Goal: Transaction & Acquisition: Purchase product/service

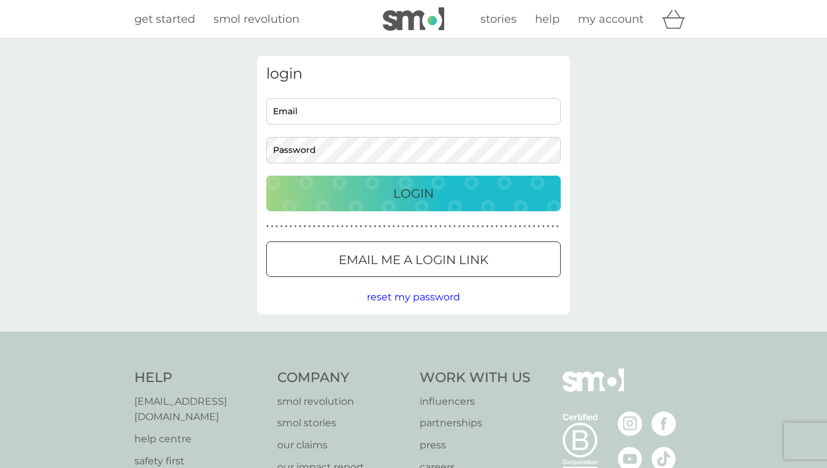
click at [449, 92] on div "login Email Password Login ● ● ● ● ● ● ● ● ● ● ● ● ● ● ● ● ● ● ● ● ● ● ● ● ● ● …" at bounding box center [413, 185] width 313 height 258
type input "[EMAIL_ADDRESS][PERSON_NAME][DOMAIN_NAME]"
click at [414, 193] on button "Login" at bounding box center [413, 194] width 295 height 36
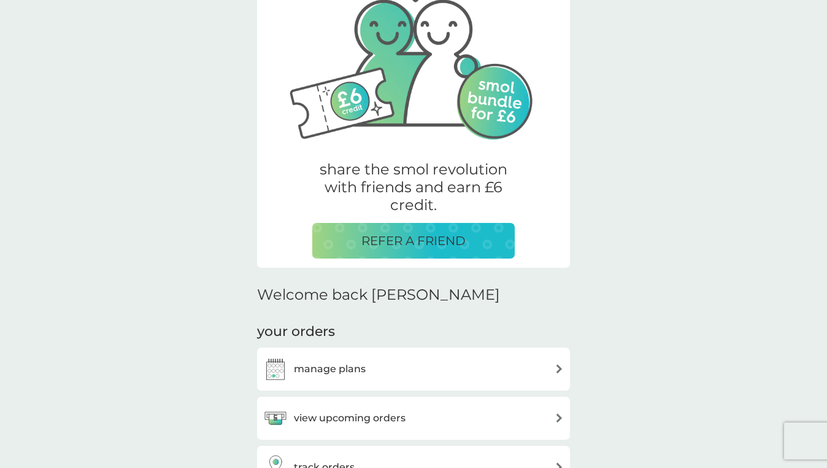
scroll to position [289, 0]
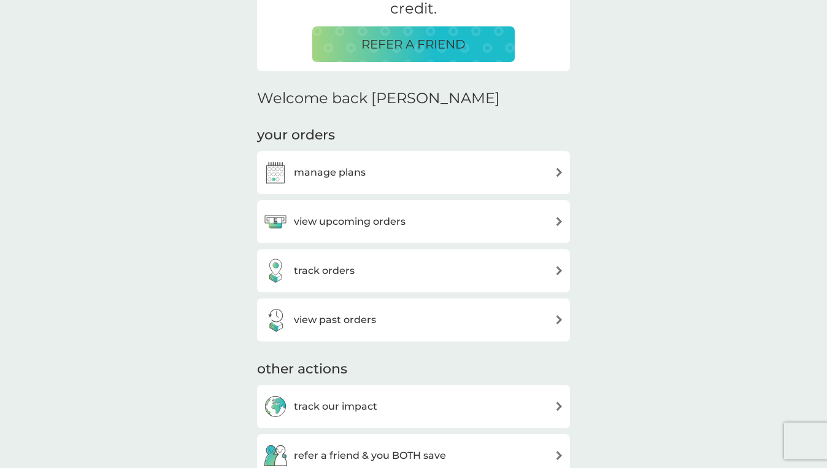
click at [404, 228] on div "view upcoming orders" at bounding box center [334, 221] width 142 height 25
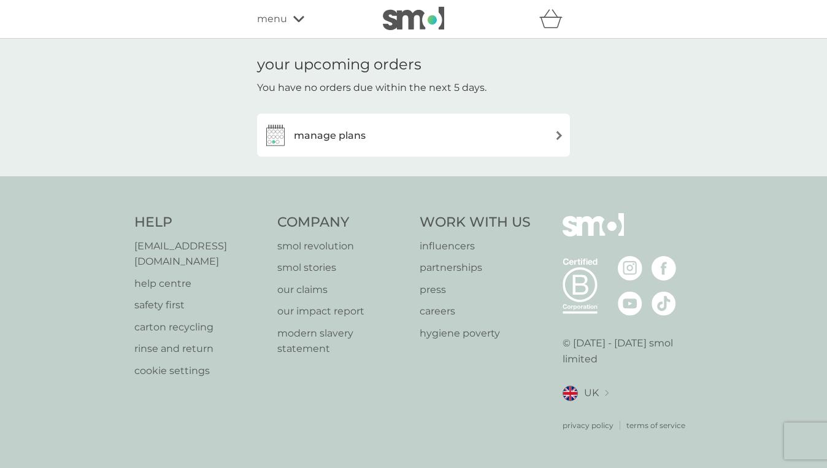
click at [399, 149] on div "manage plans" at bounding box center [413, 135] width 313 height 43
click at [350, 133] on h3 "manage plans" at bounding box center [330, 136] width 72 height 16
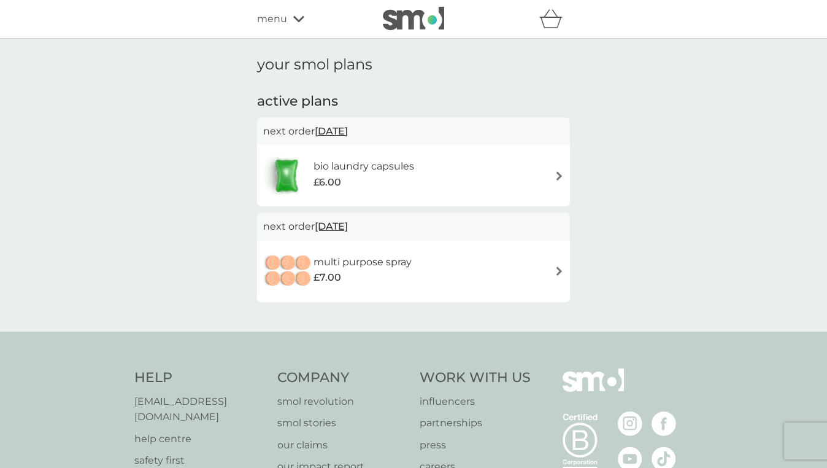
click at [405, 186] on div "£6.00" at bounding box center [364, 182] width 101 height 16
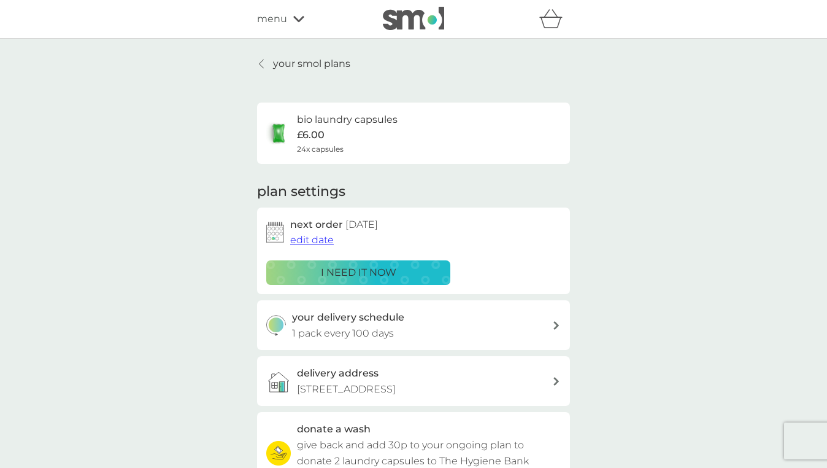
scroll to position [-1, 0]
click at [367, 269] on p "i need it now" at bounding box center [358, 273] width 75 height 16
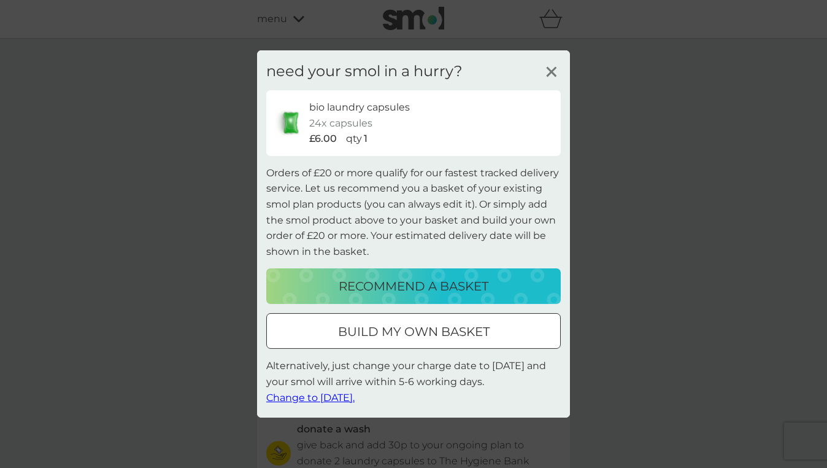
click at [341, 398] on span "Change to tomorrow." at bounding box center [310, 397] width 88 height 12
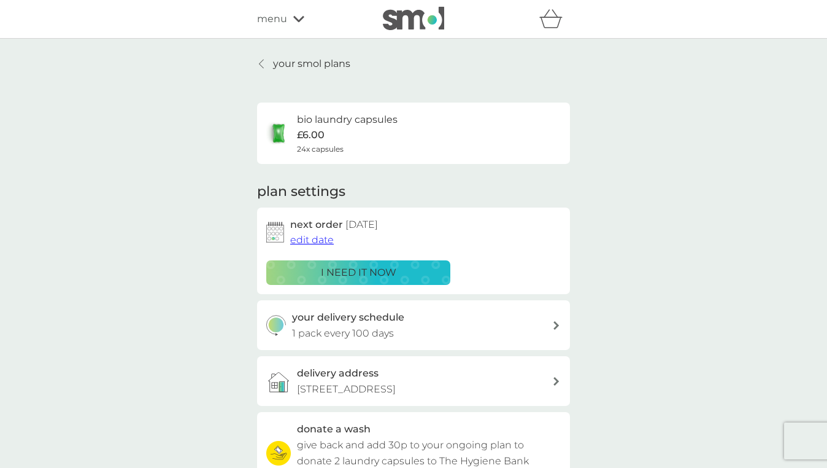
click at [314, 61] on p "your smol plans" at bounding box center [311, 64] width 77 height 16
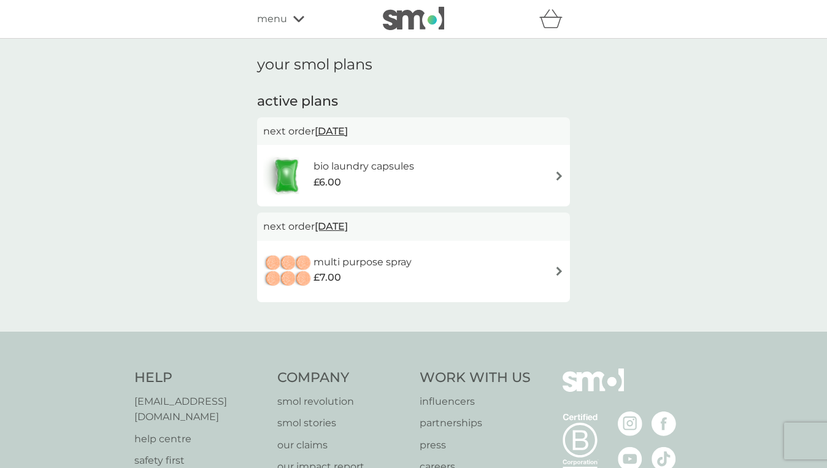
click at [290, 22] on div "menu" at bounding box center [309, 19] width 104 height 16
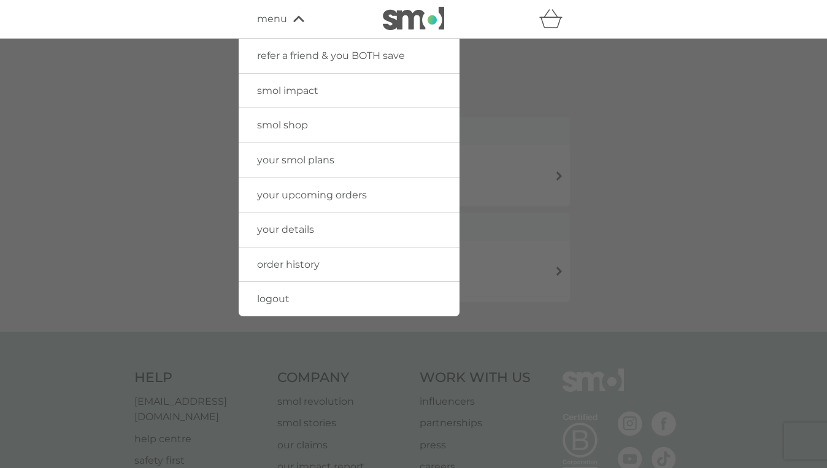
click at [281, 127] on span "smol shop" at bounding box center [282, 125] width 51 height 12
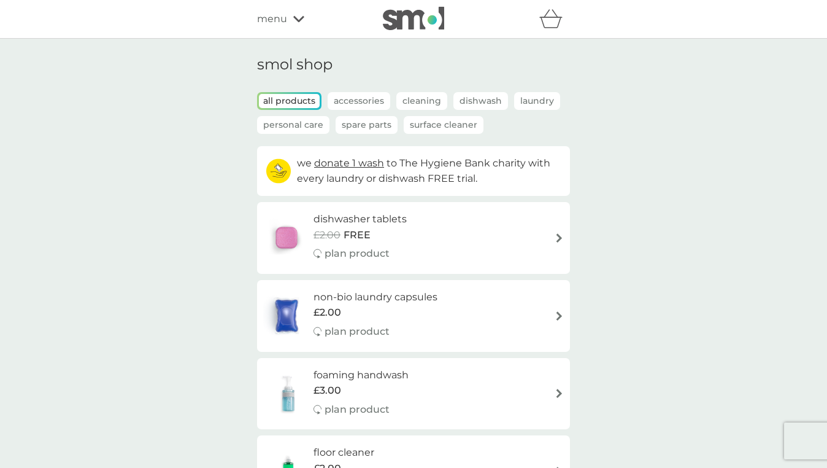
click at [373, 227] on div "£2.00 FREE" at bounding box center [360, 235] width 93 height 16
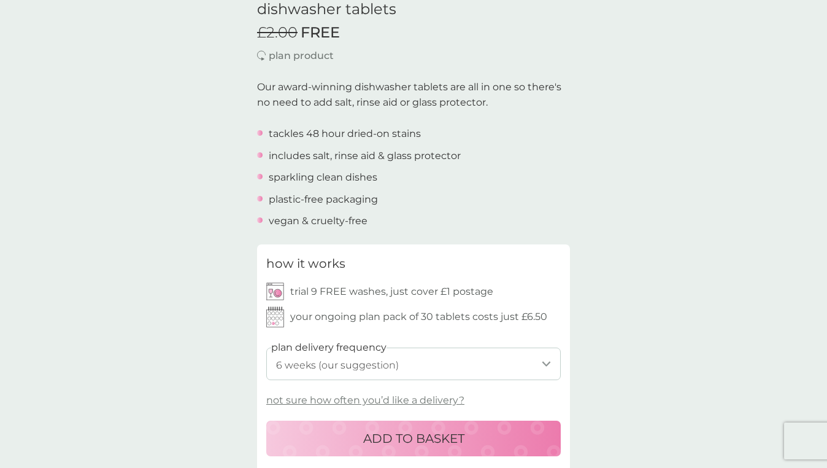
scroll to position [334, 0]
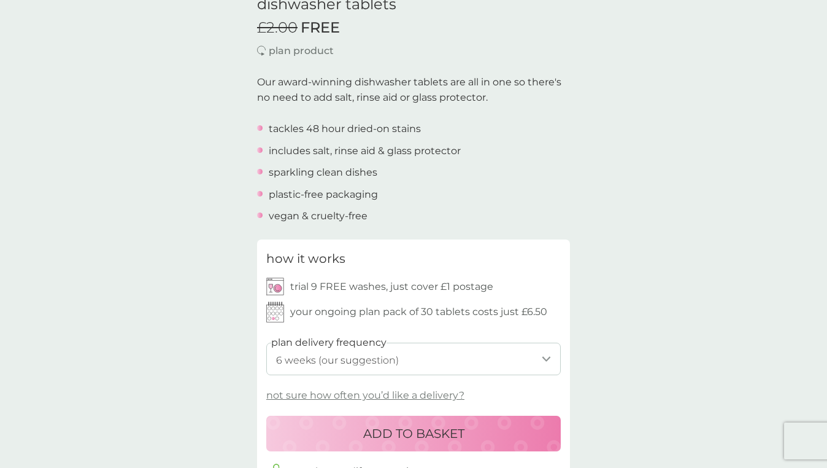
select select "84"
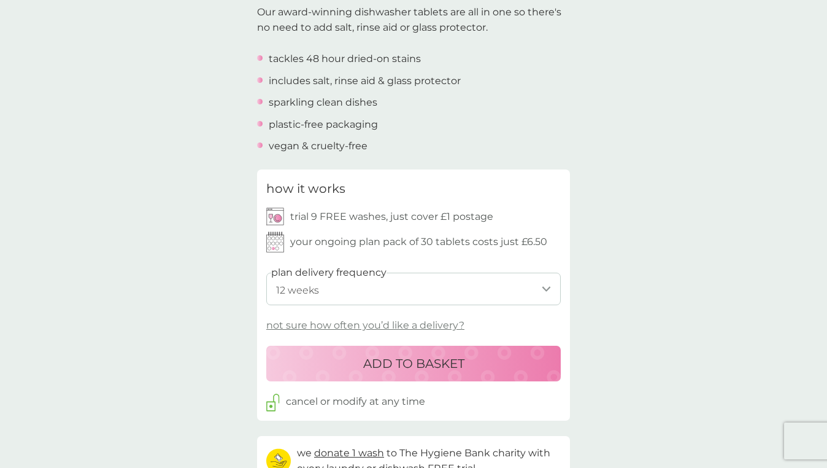
scroll to position [406, 0]
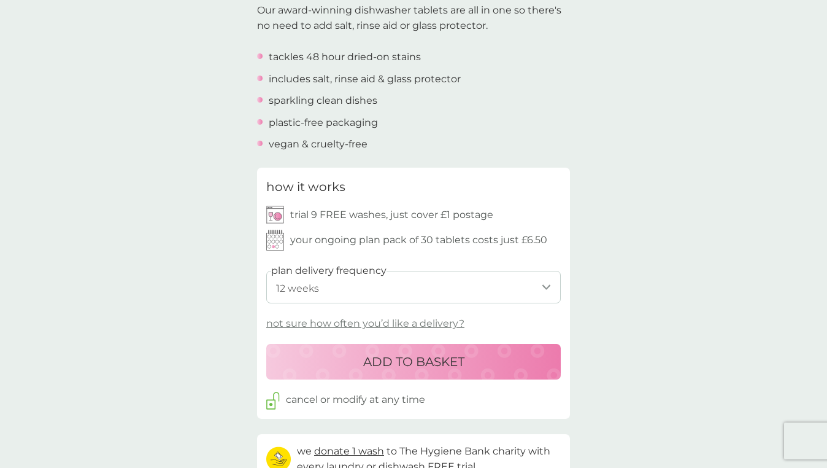
click at [402, 354] on p "ADD TO BASKET" at bounding box center [413, 362] width 101 height 20
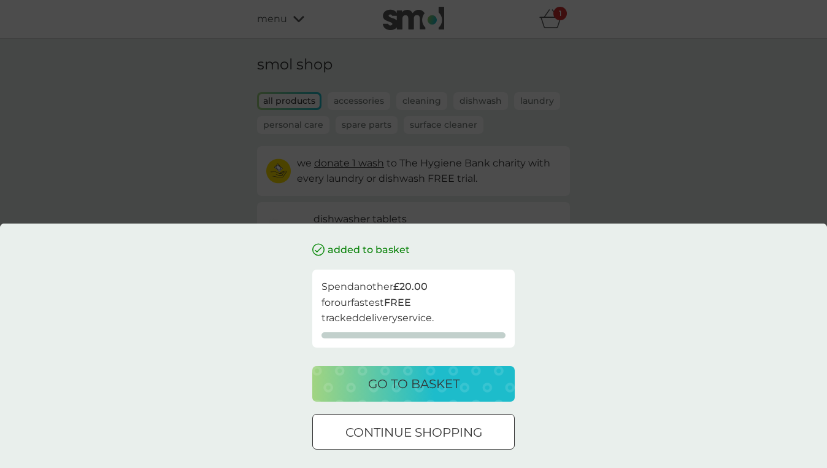
click at [392, 384] on p "go to basket" at bounding box center [413, 384] width 91 height 20
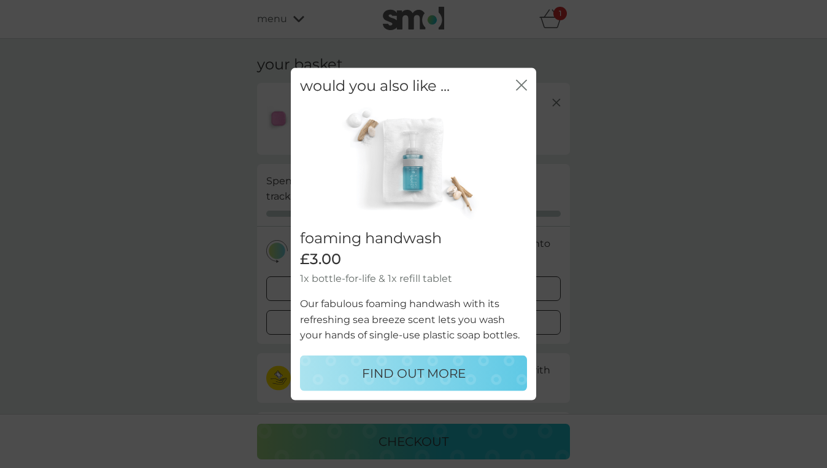
click at [521, 90] on icon "close" at bounding box center [521, 85] width 11 height 11
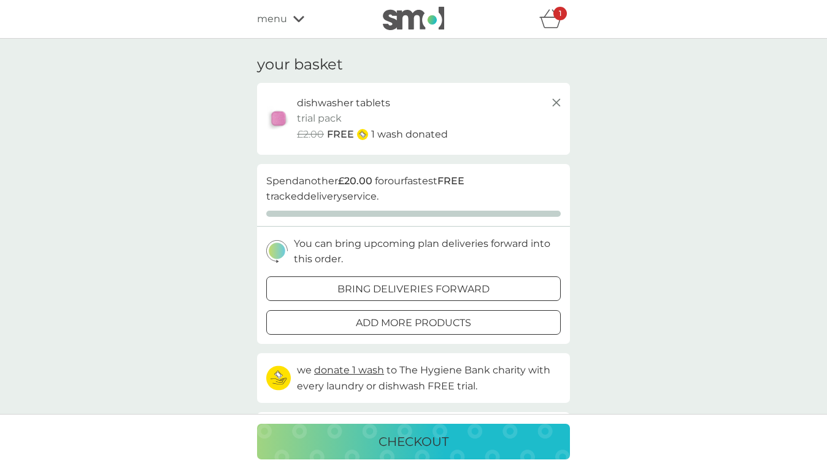
click at [303, 18] on icon at bounding box center [298, 18] width 11 height 7
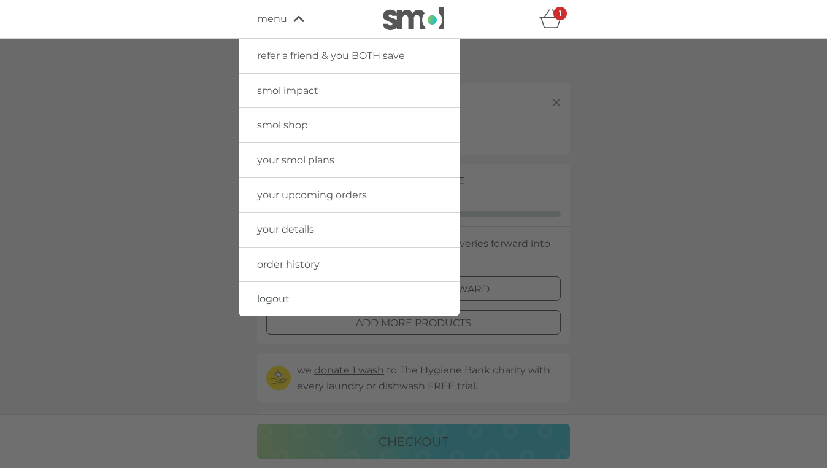
click at [291, 123] on span "smol shop" at bounding box center [282, 125] width 51 height 12
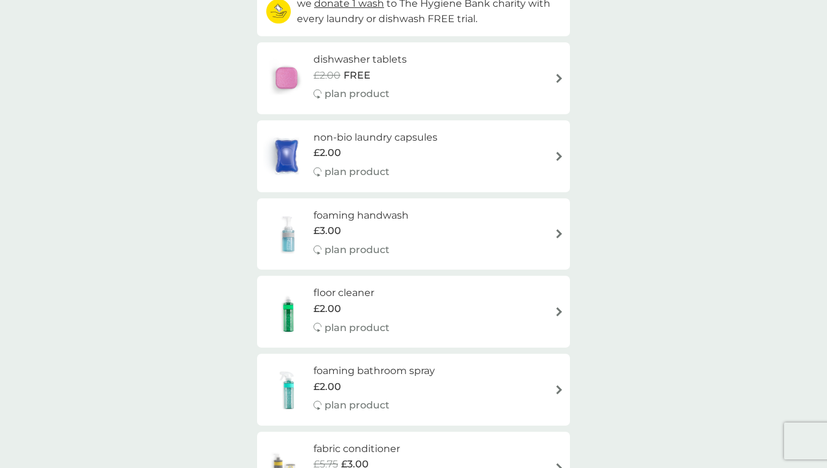
scroll to position [154, 0]
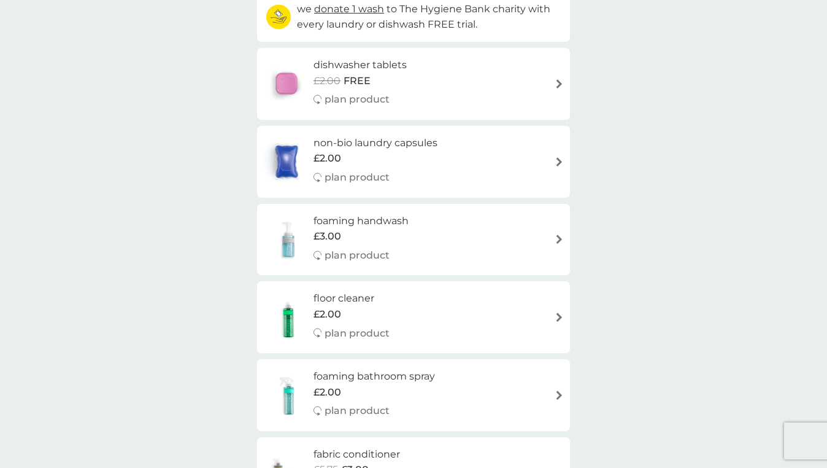
click at [518, 228] on div "foaming handwash £3.00 plan product" at bounding box center [413, 239] width 301 height 53
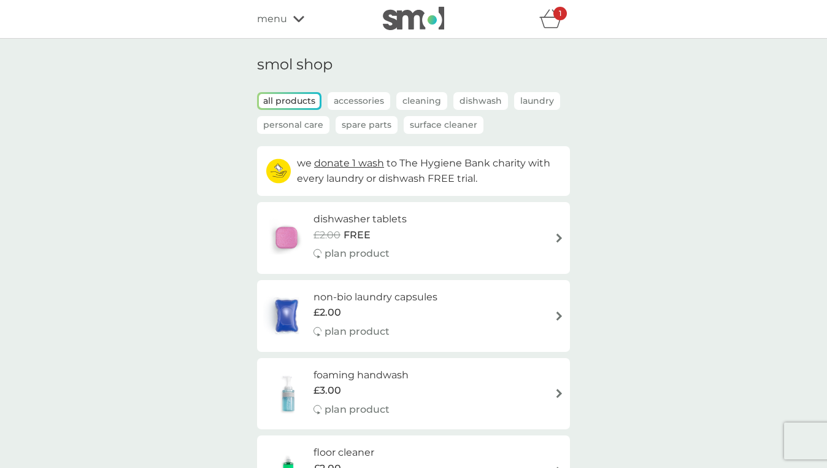
select select "119"
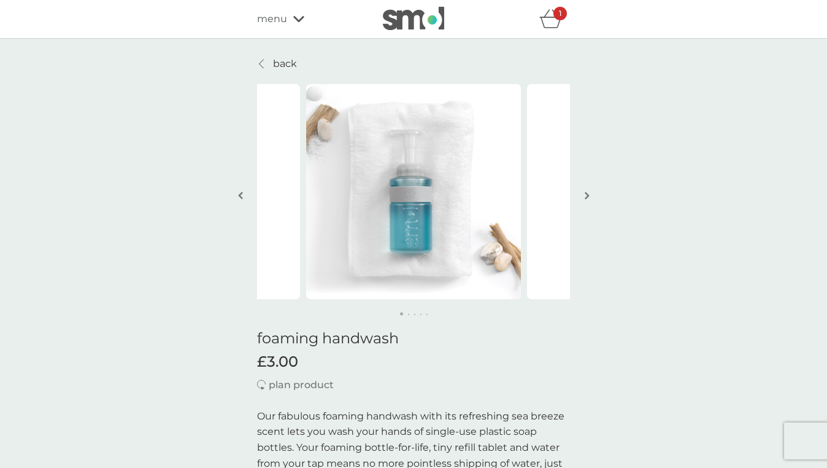
click at [587, 199] on img "button" at bounding box center [587, 195] width 5 height 9
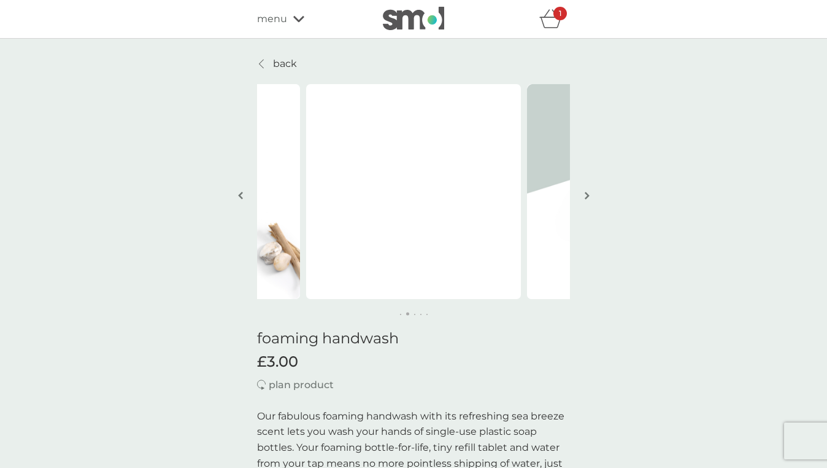
click at [587, 199] on img "button" at bounding box center [587, 195] width 5 height 9
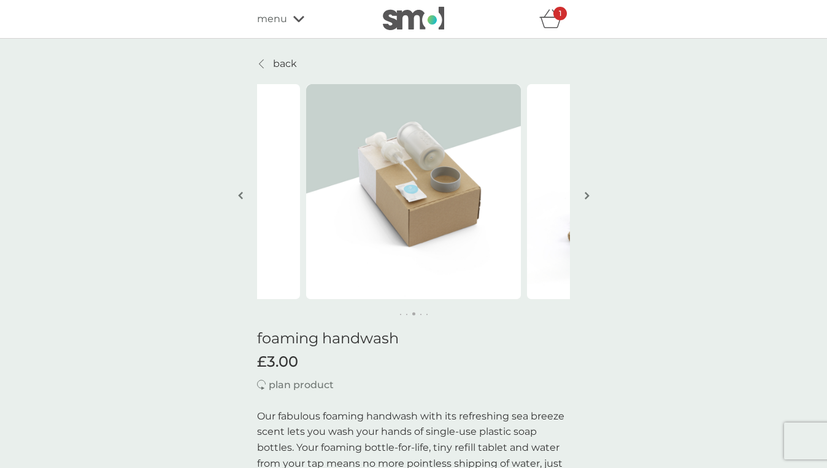
click at [289, 66] on p "back" at bounding box center [285, 64] width 24 height 16
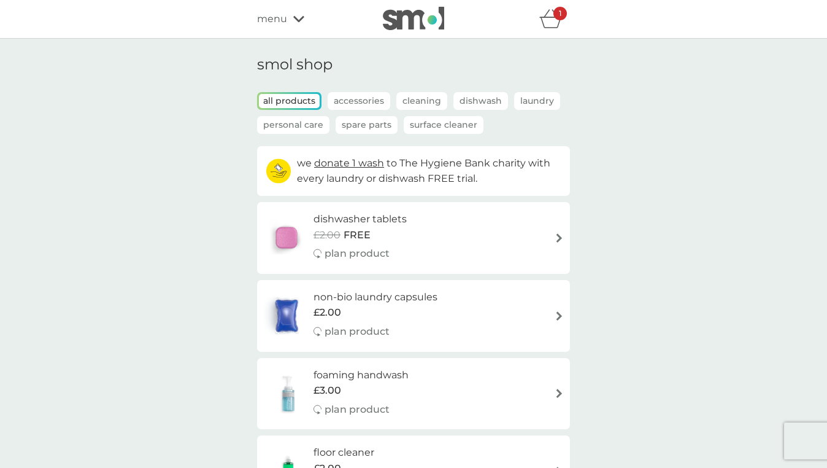
click at [537, 21] on div "1" at bounding box center [518, 19] width 104 height 25
click at [549, 23] on icon "basket" at bounding box center [551, 18] width 23 height 19
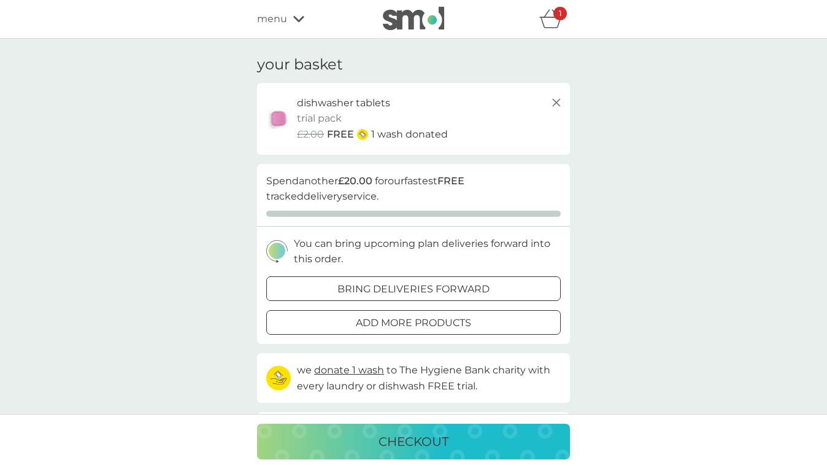
click at [412, 287] on div at bounding box center [413, 288] width 2 height 2
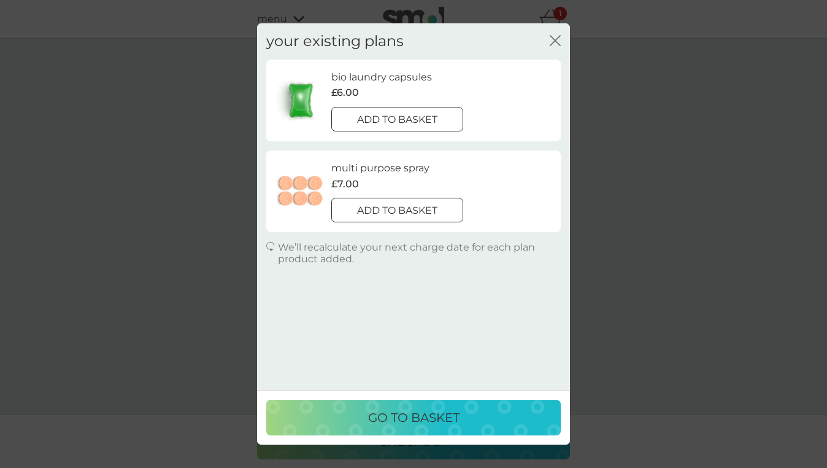
click at [435, 125] on p "add to basket" at bounding box center [397, 120] width 80 height 16
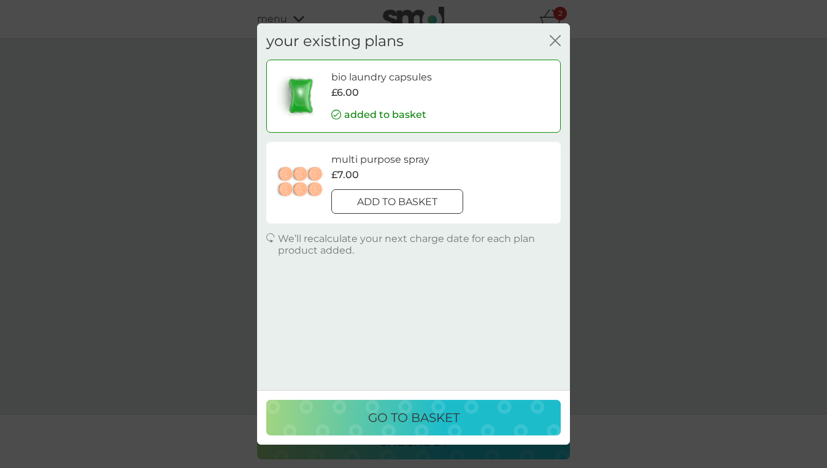
click at [409, 409] on p "go to basket" at bounding box center [413, 418] width 91 height 20
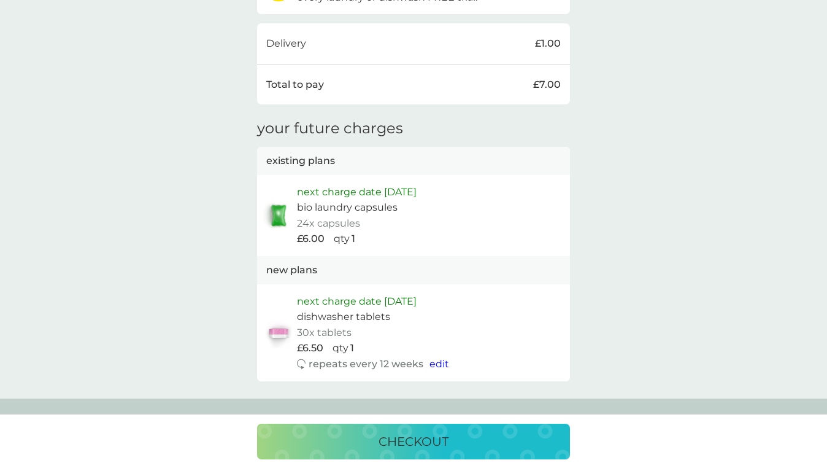
scroll to position [525, 0]
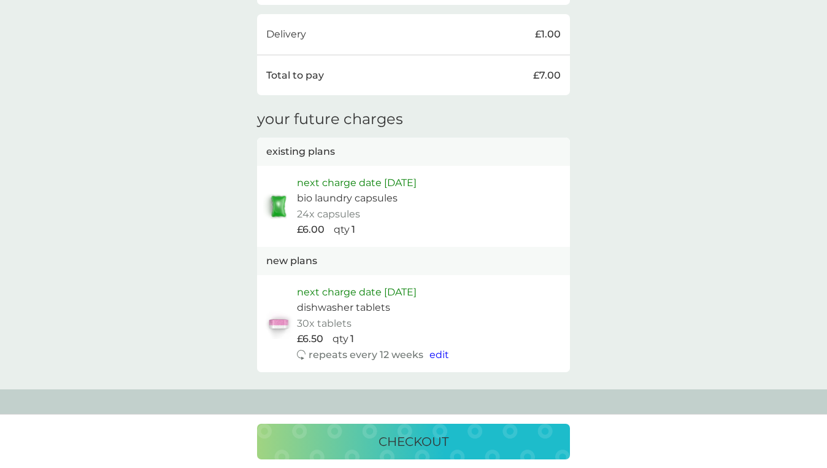
click at [448, 418] on div "checkout" at bounding box center [413, 441] width 827 height 54
click at [433, 446] on p "checkout" at bounding box center [414, 442] width 70 height 20
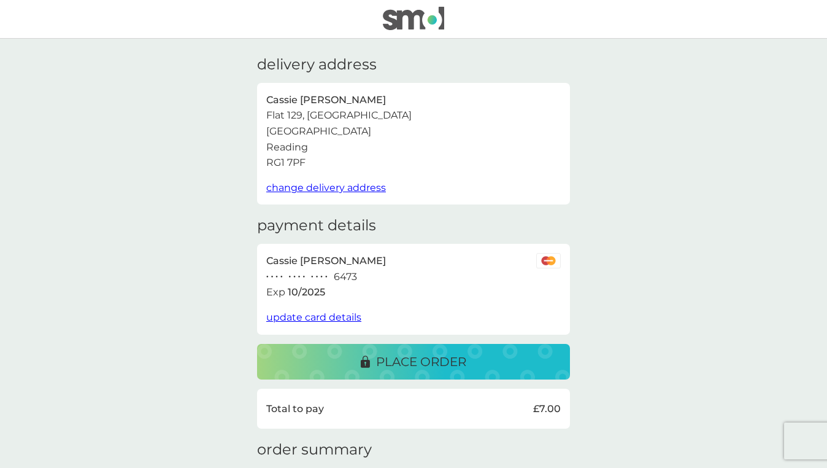
click at [355, 314] on span "update card details" at bounding box center [313, 317] width 95 height 12
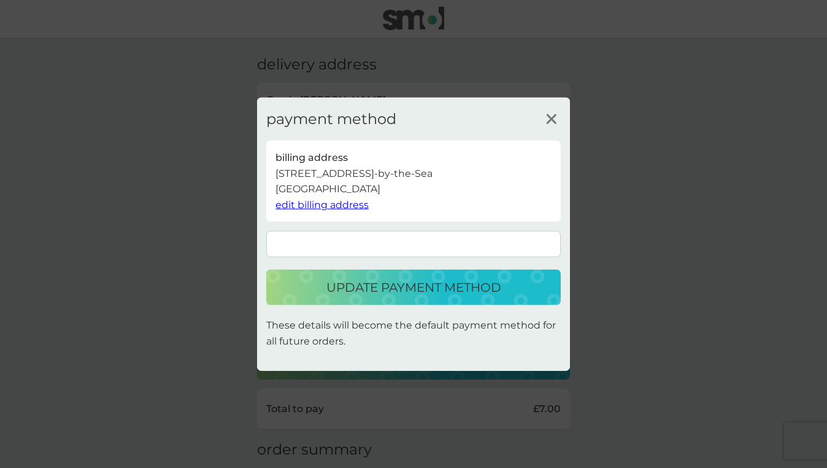
click at [390, 293] on p "update payment method" at bounding box center [414, 287] width 175 height 20
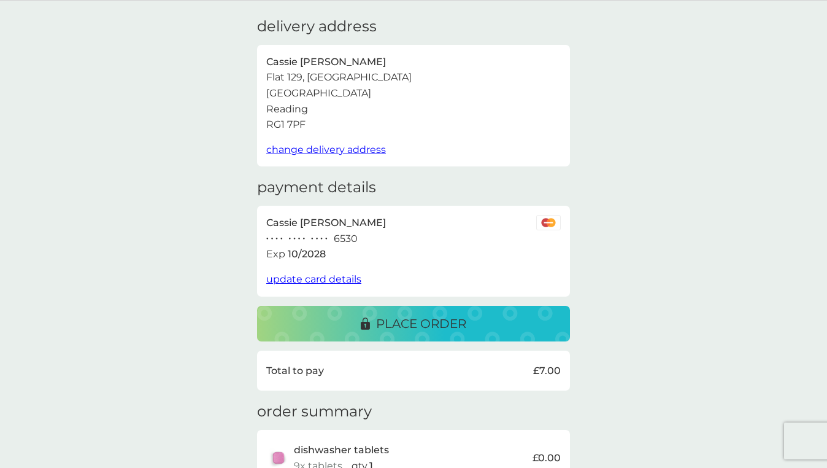
scroll to position [53, 0]
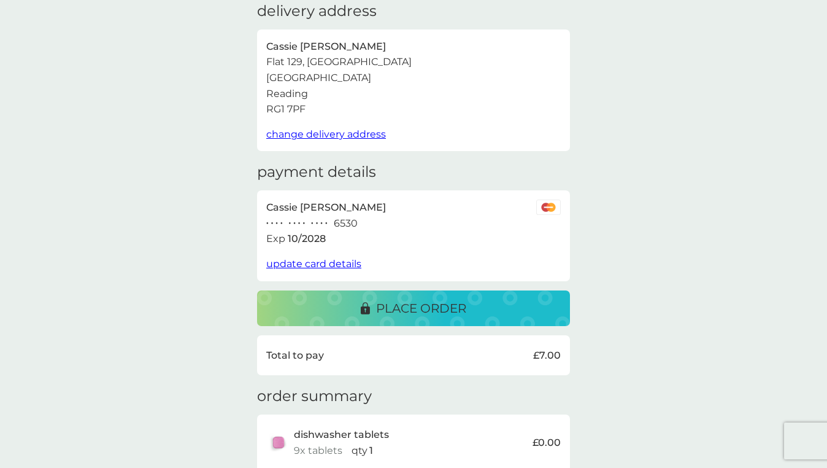
click at [392, 309] on p "place order" at bounding box center [421, 308] width 90 height 20
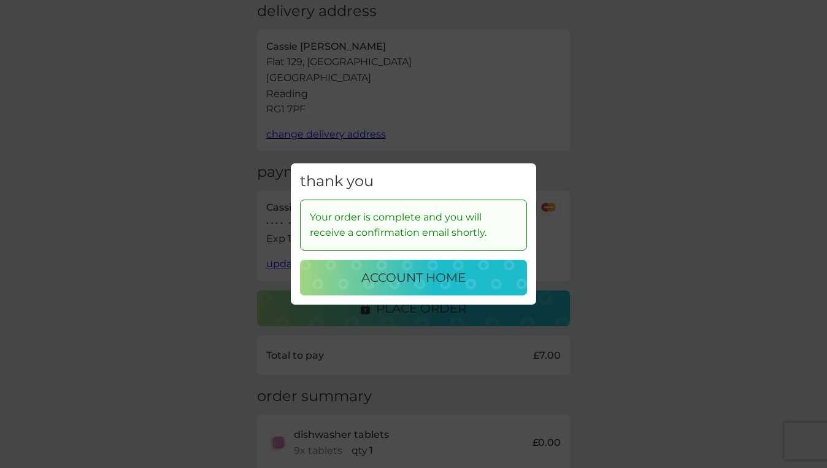
click at [403, 278] on p "account home" at bounding box center [414, 278] width 104 height 20
